Goal: Find specific page/section: Find specific page/section

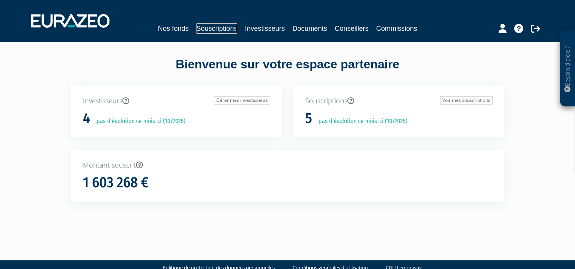
click at [226, 30] on link "Souscriptions" at bounding box center [216, 28] width 41 height 11
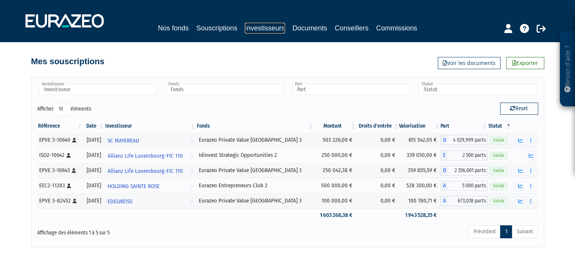
click at [266, 29] on link "Investisseurs" at bounding box center [265, 28] width 40 height 11
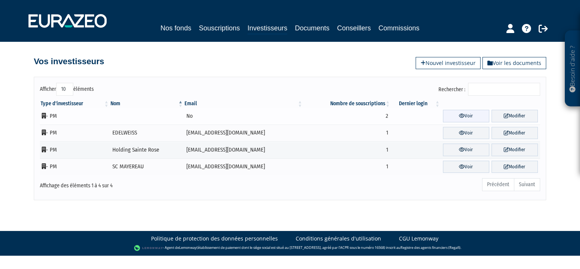
click at [452, 115] on link "Voir" at bounding box center [466, 116] width 46 height 13
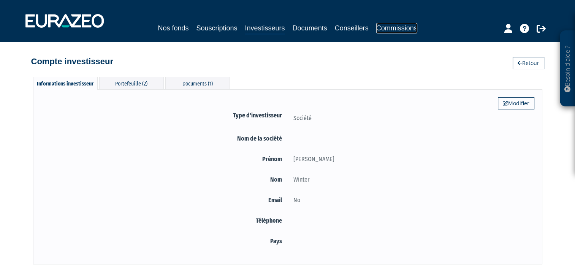
click at [384, 26] on link "Commissions" at bounding box center [396, 28] width 41 height 11
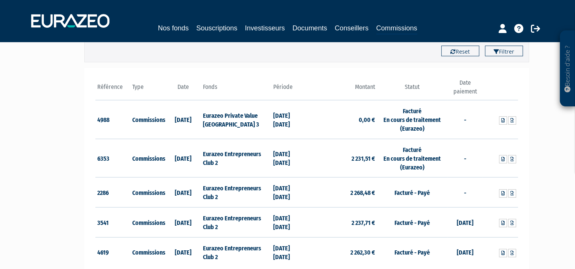
scroll to position [83, 0]
click at [512, 119] on icon at bounding box center [511, 120] width 3 height 5
